Goal: Information Seeking & Learning: Find specific fact

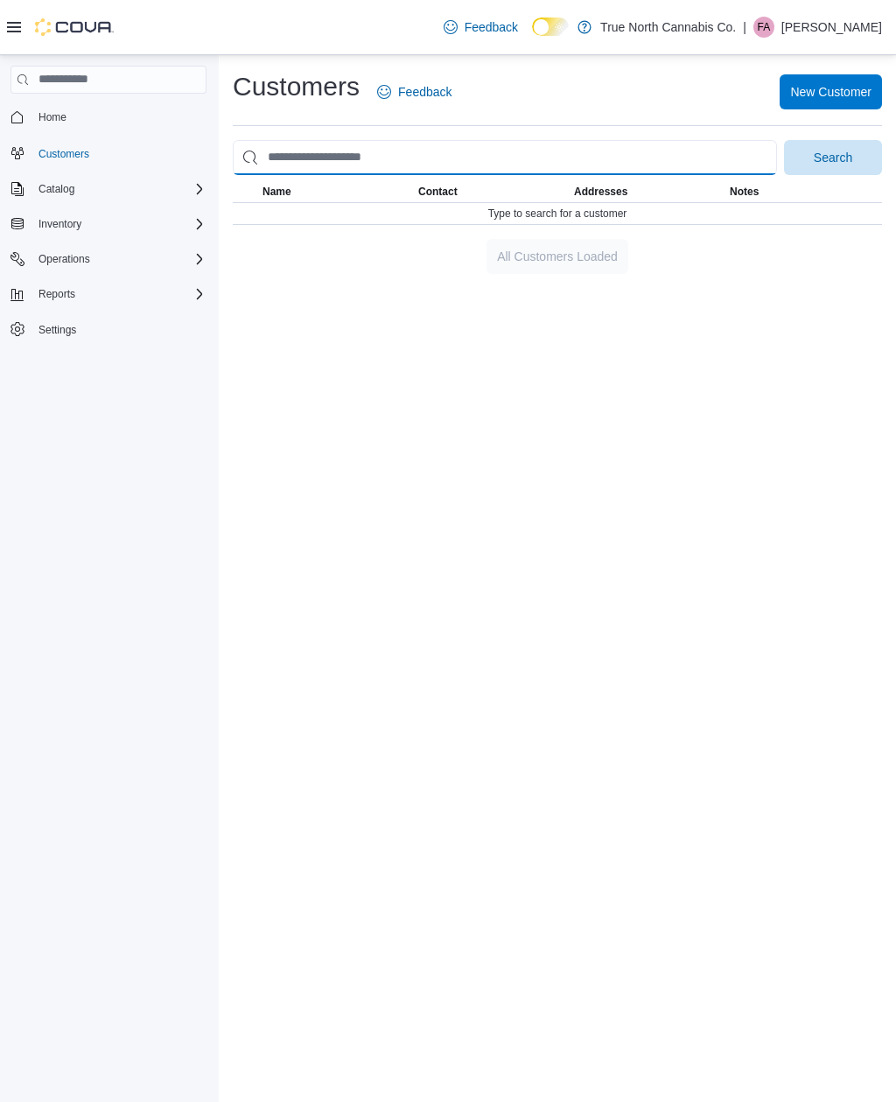
click at [313, 158] on input "search" at bounding box center [505, 157] width 545 height 35
type input "**********"
click at [833, 159] on button "Search" at bounding box center [833, 157] width 98 height 35
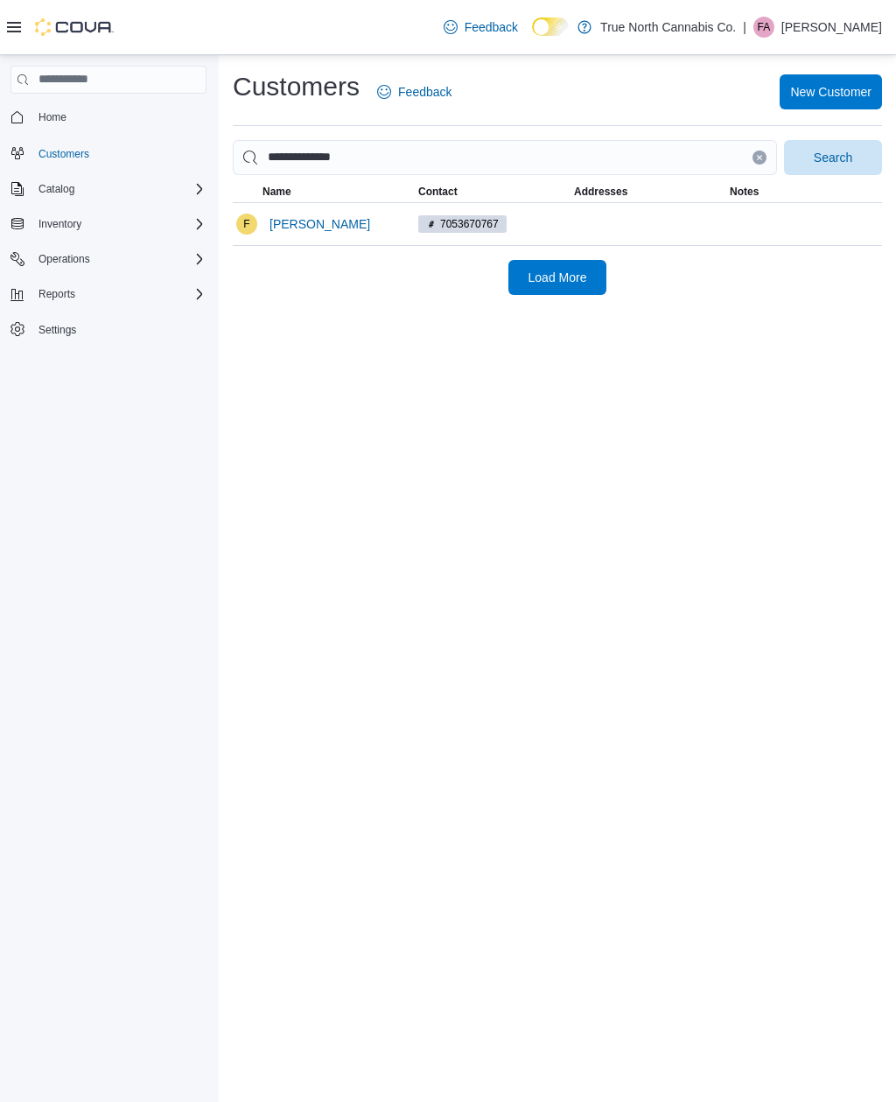
click at [301, 242] on span "[PERSON_NAME]" at bounding box center [320, 224] width 101 height 35
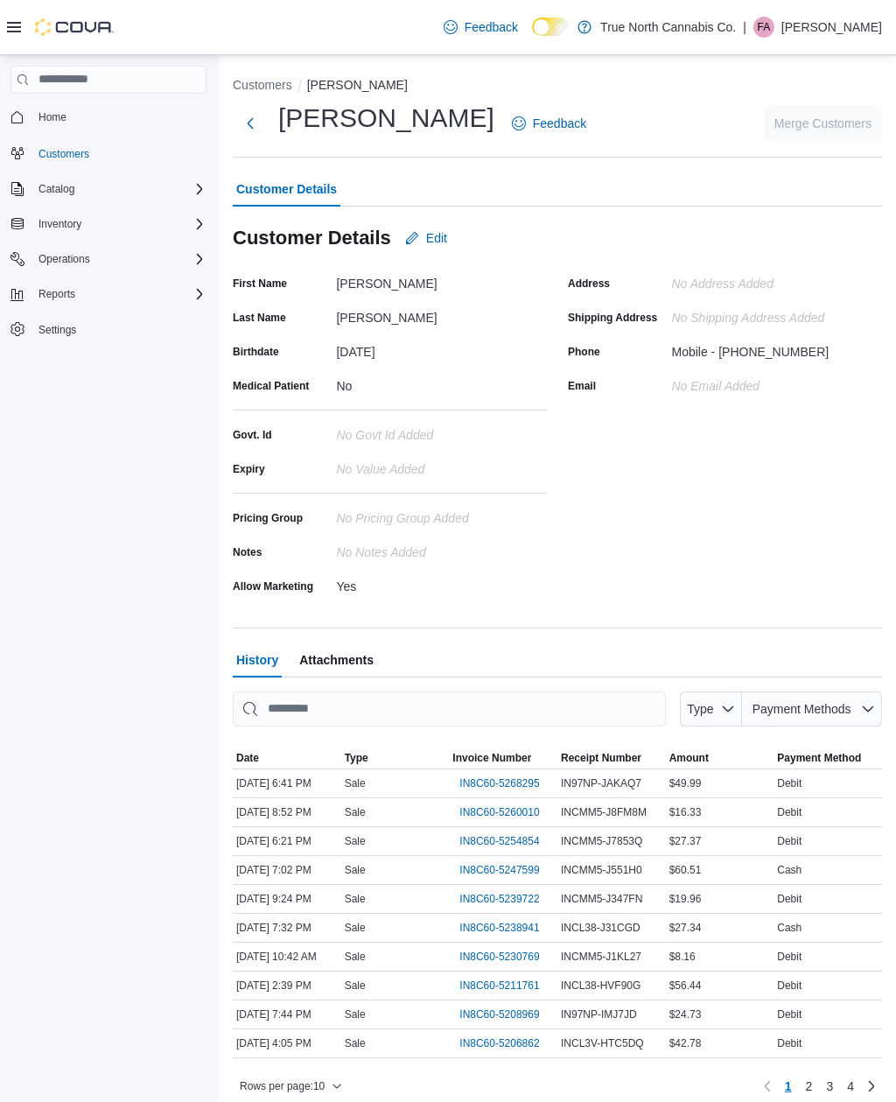
click at [518, 791] on span "IN8C60-5268295" at bounding box center [500, 784] width 80 height 14
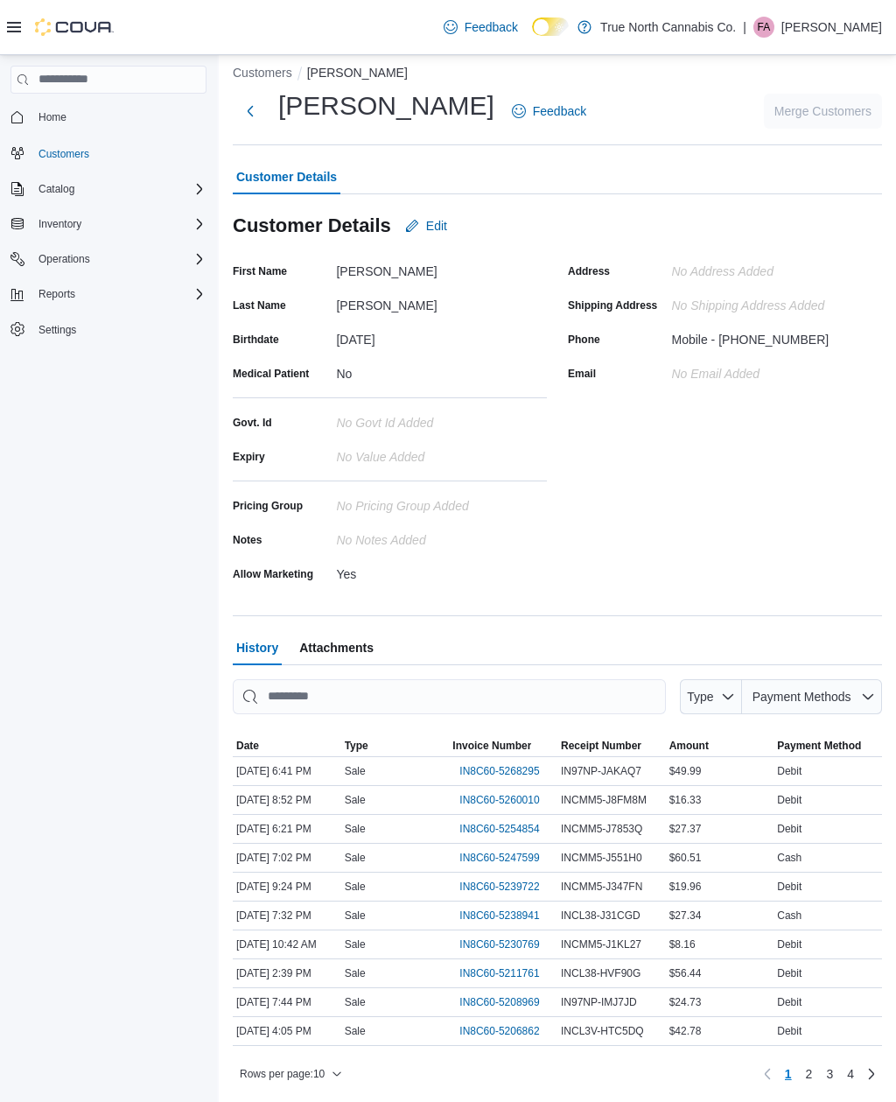
click at [864, 377] on div "Address No Address added Shipping Address No Shipping Address added Phone Mobil…" at bounding box center [725, 422] width 314 height 330
